Goal: Information Seeking & Learning: Learn about a topic

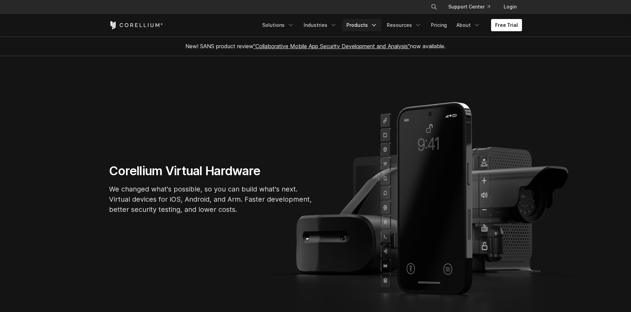
click at [374, 29] on link "Products" at bounding box center [361, 25] width 39 height 12
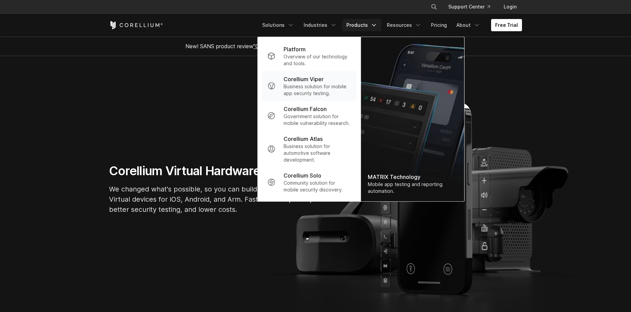
click at [326, 86] on p "Business solution for mobile app security testing." at bounding box center [318, 90] width 68 height 14
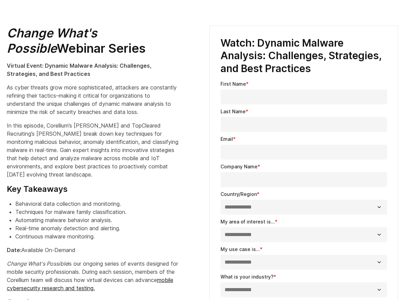
scroll to position [86, 0]
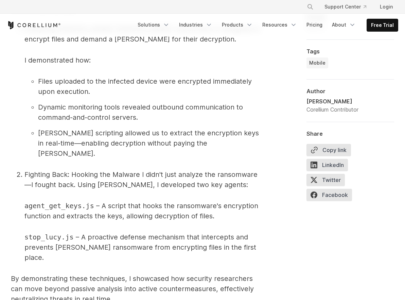
scroll to position [1426, 0]
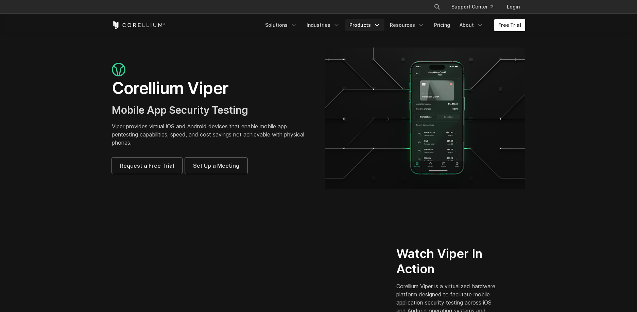
click at [380, 25] on icon "Navigation Menu" at bounding box center [376, 25] width 7 height 7
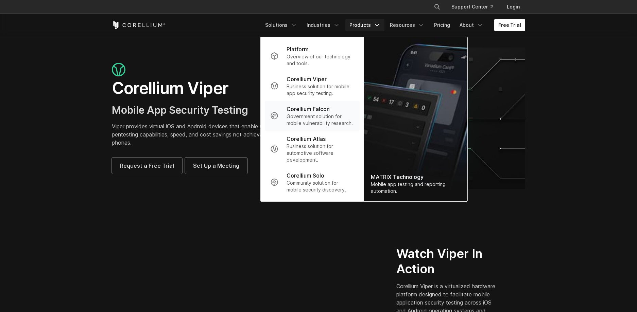
click at [322, 113] on p "Government solution for mobile vulnerability research." at bounding box center [320, 120] width 68 height 14
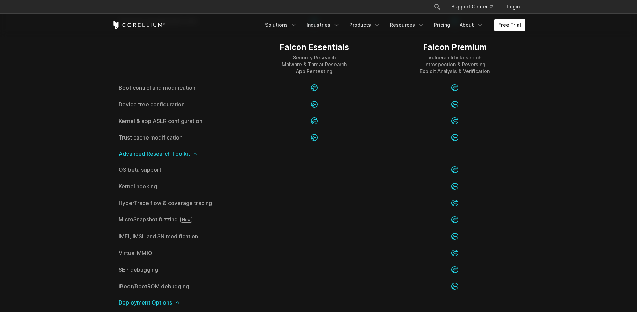
scroll to position [1293, 0]
